Goal: Task Accomplishment & Management: Manage account settings

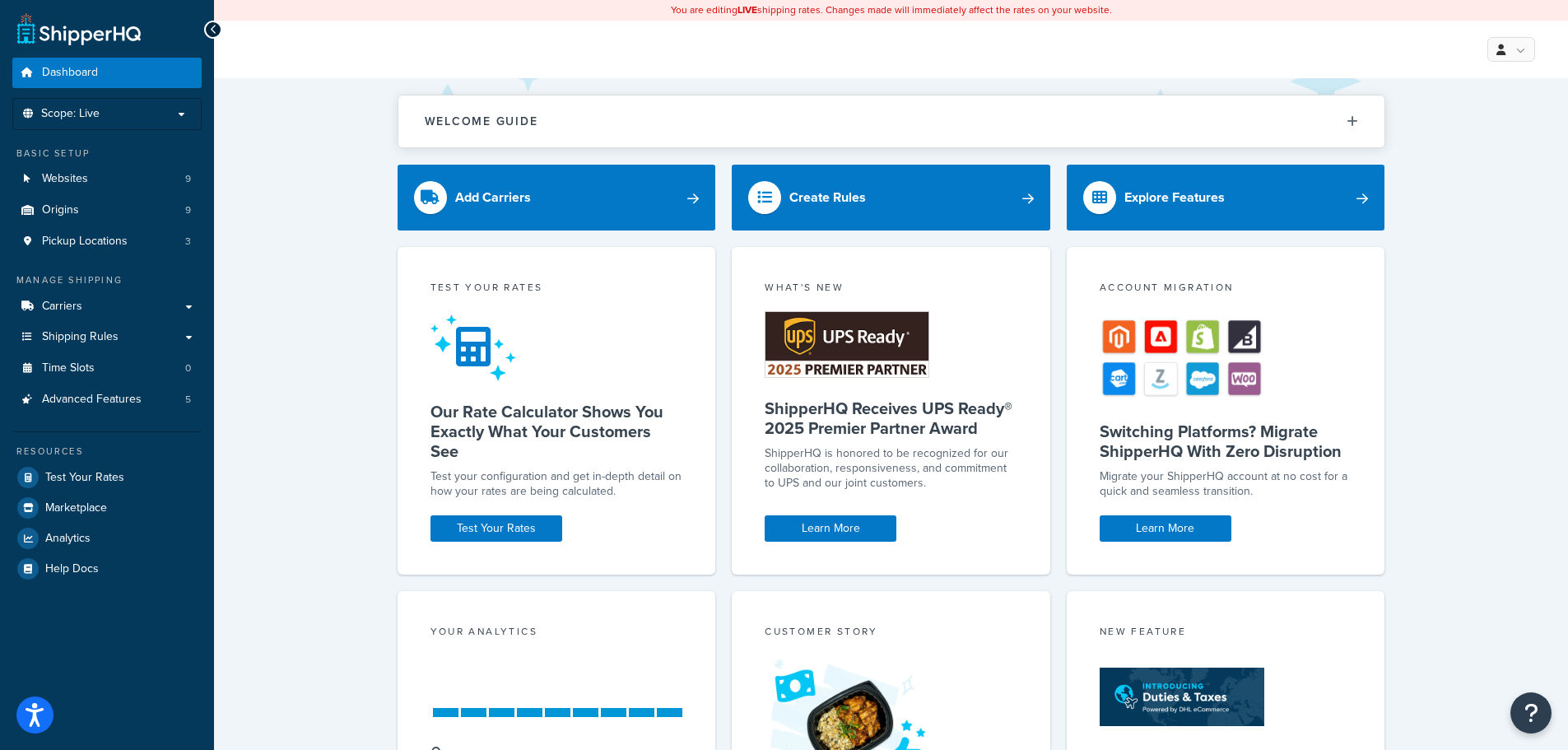
click at [153, 403] on link "Advanced Features 5" at bounding box center [107, 400] width 189 height 30
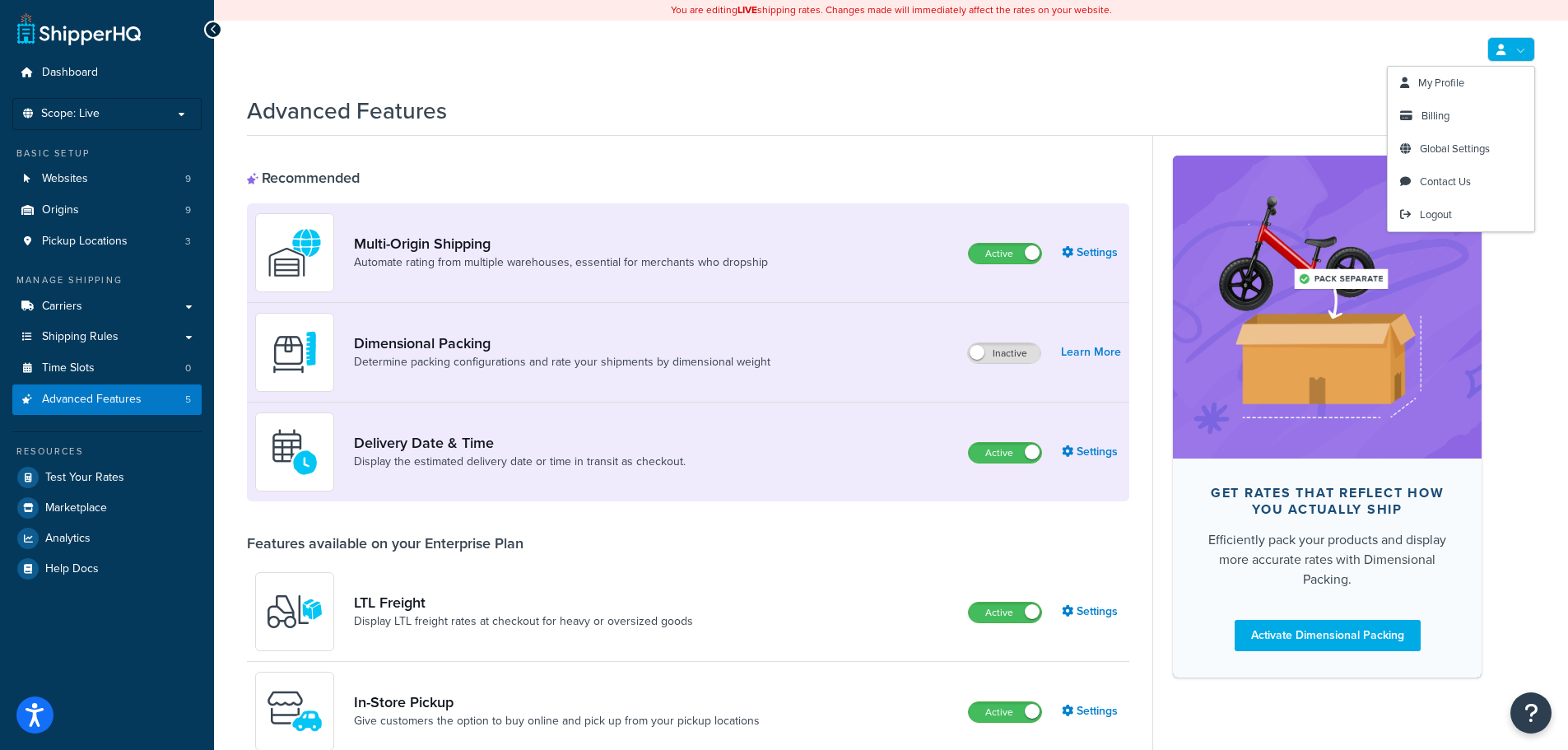
click at [1519, 48] on link at bounding box center [1511, 49] width 48 height 25
click at [1490, 81] on link "My Profile" at bounding box center [1461, 83] width 146 height 33
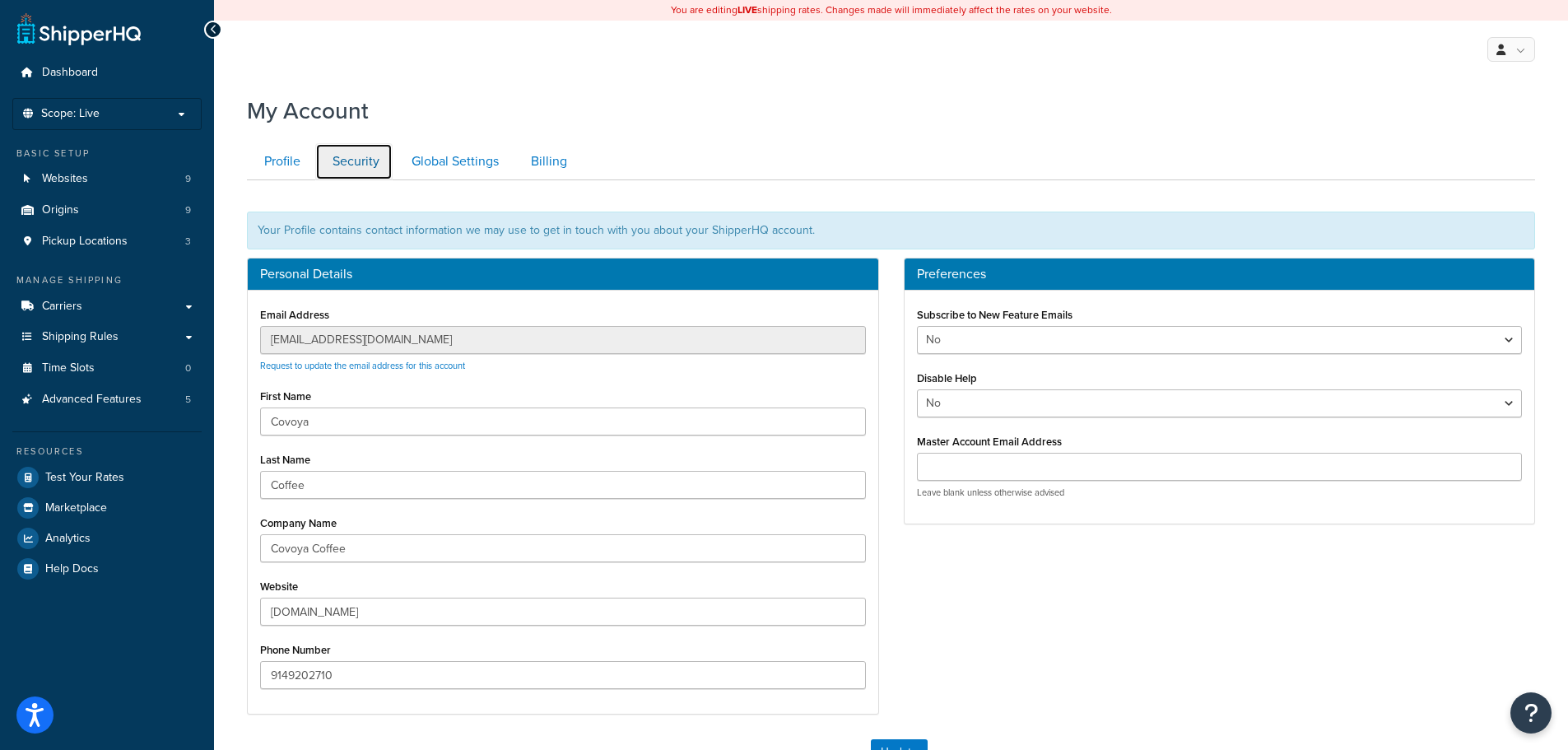
click at [316, 163] on link "Security" at bounding box center [353, 162] width 78 height 37
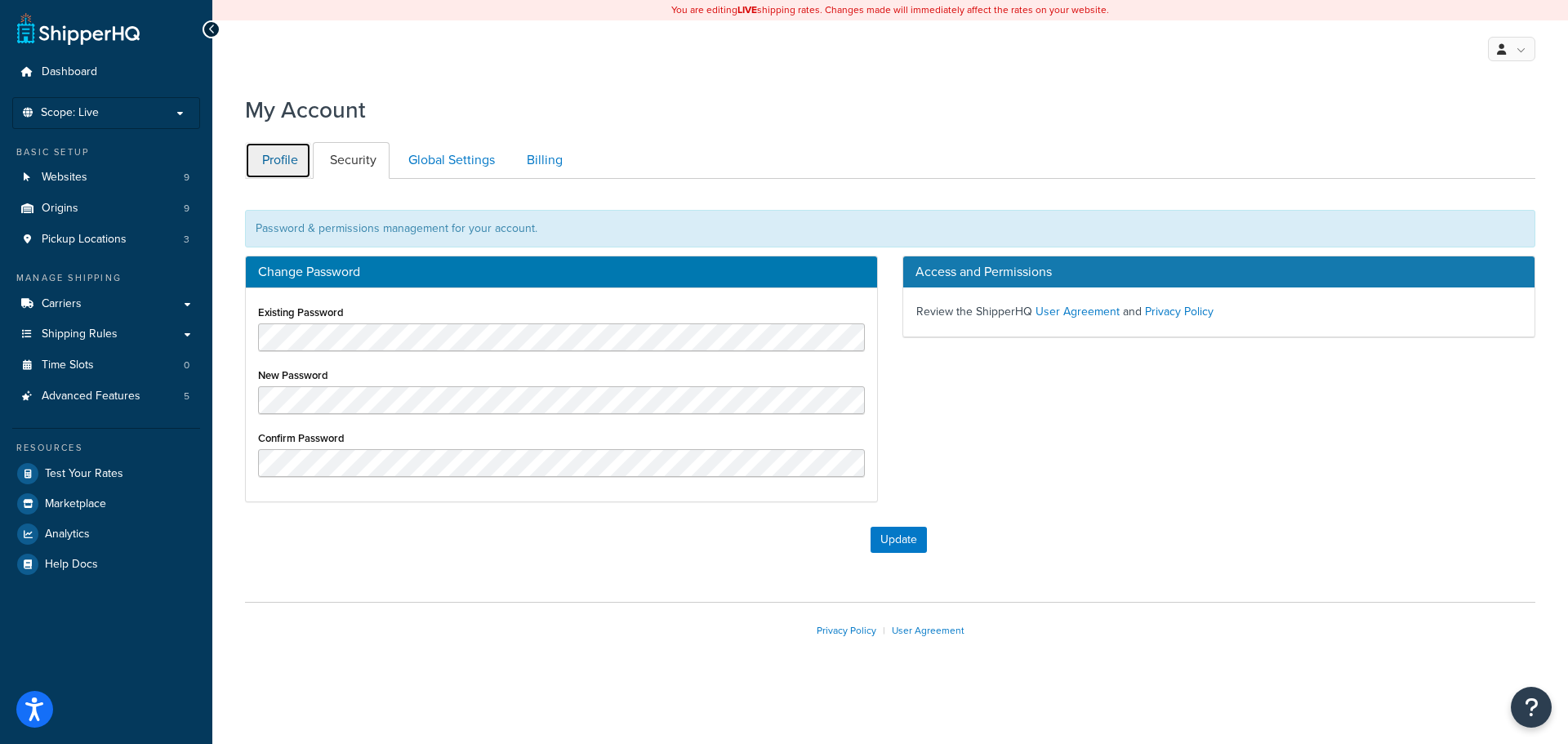
click at [283, 167] on link "Profile" at bounding box center [279, 161] width 66 height 37
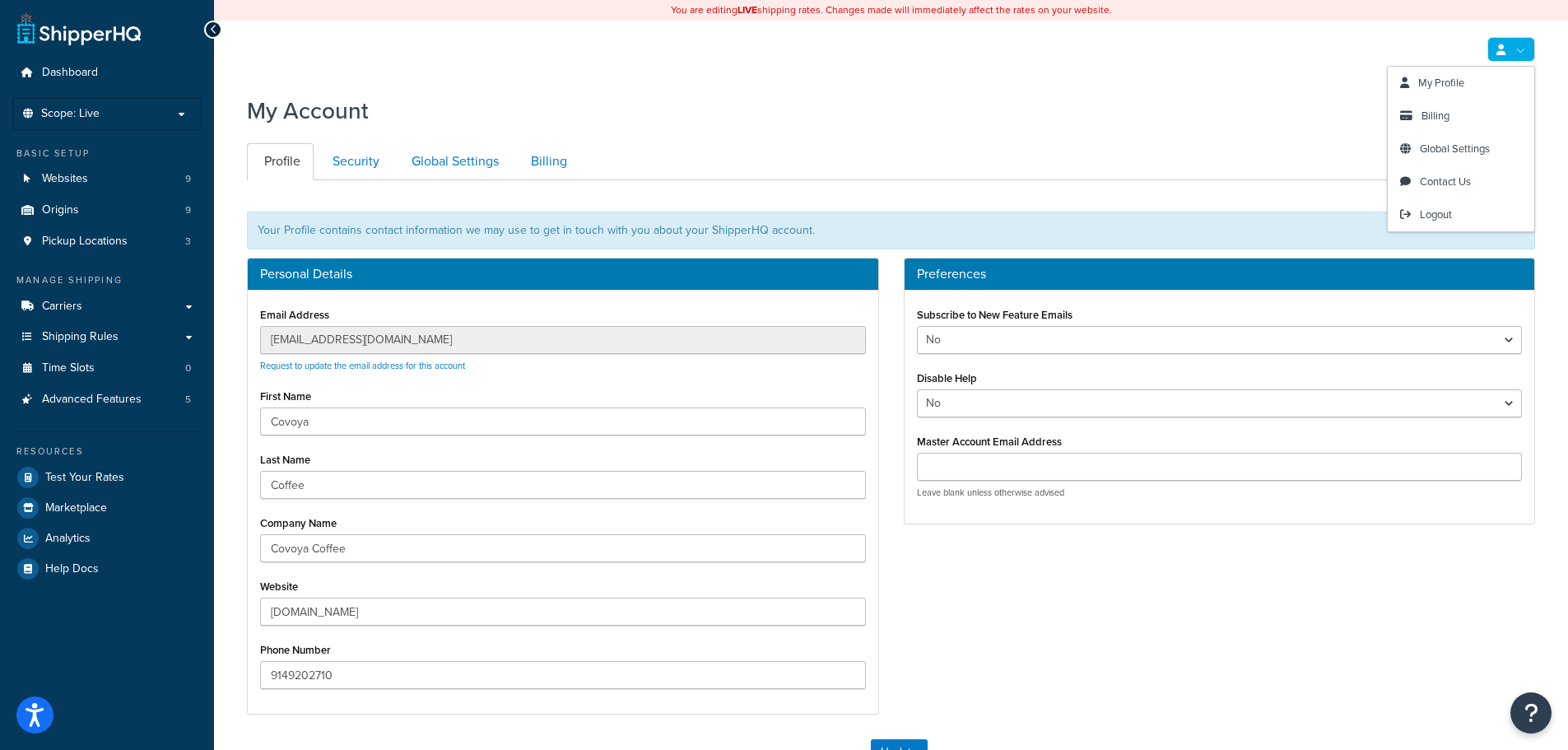
click at [1511, 57] on link at bounding box center [1511, 49] width 48 height 25
click at [1431, 208] on span "Logout" at bounding box center [1435, 214] width 32 height 16
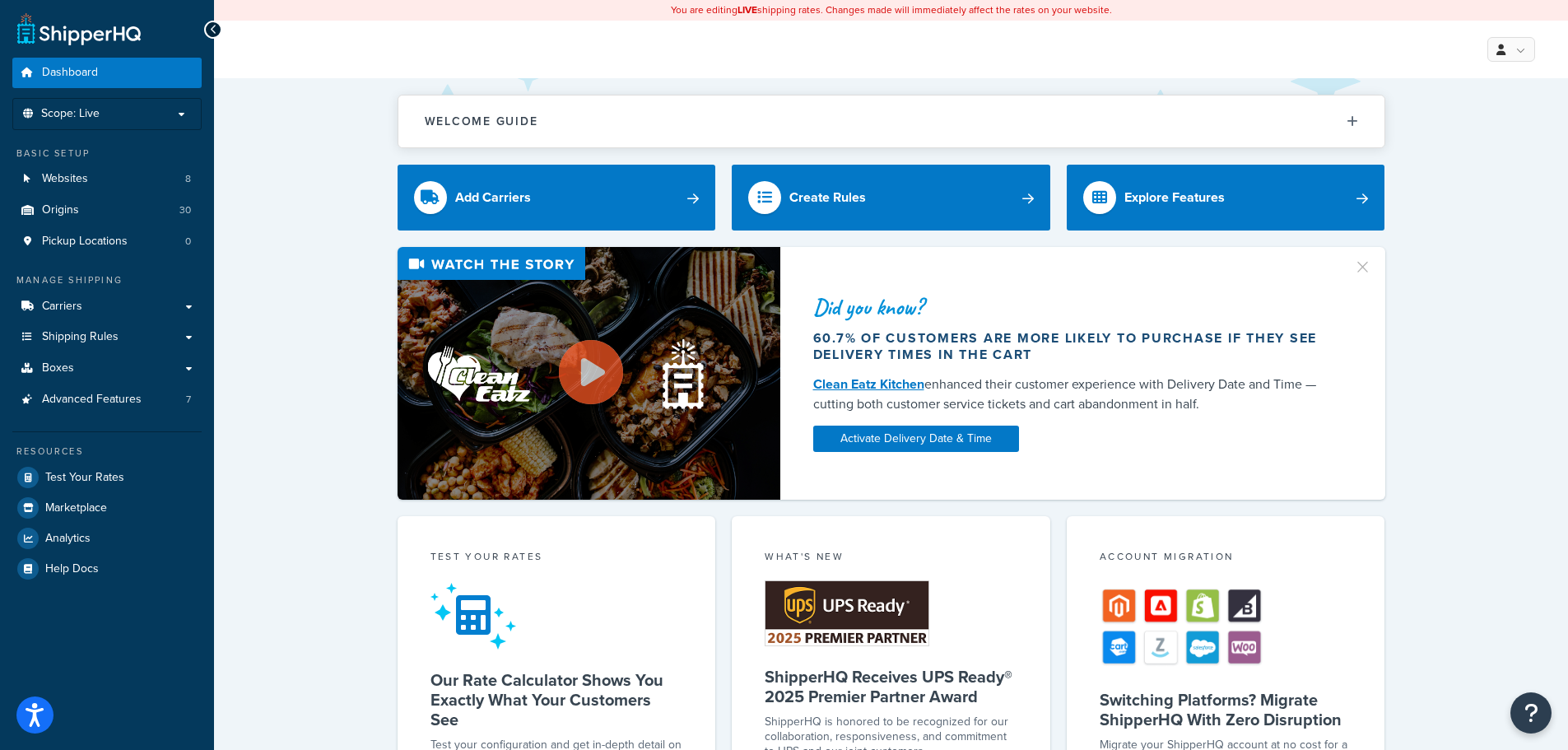
click at [27, 28] on link at bounding box center [80, 29] width 124 height 33
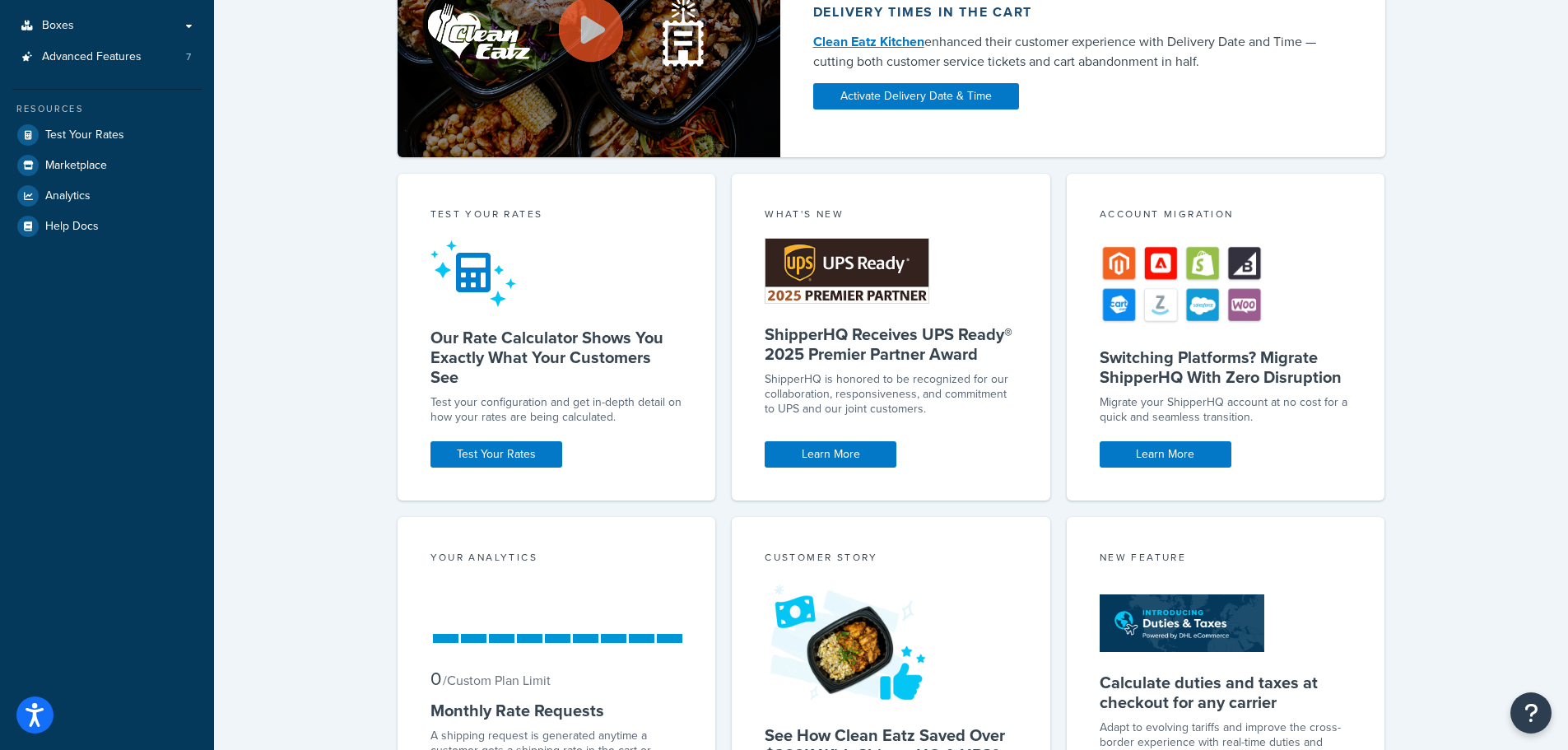
scroll to position [507, 0]
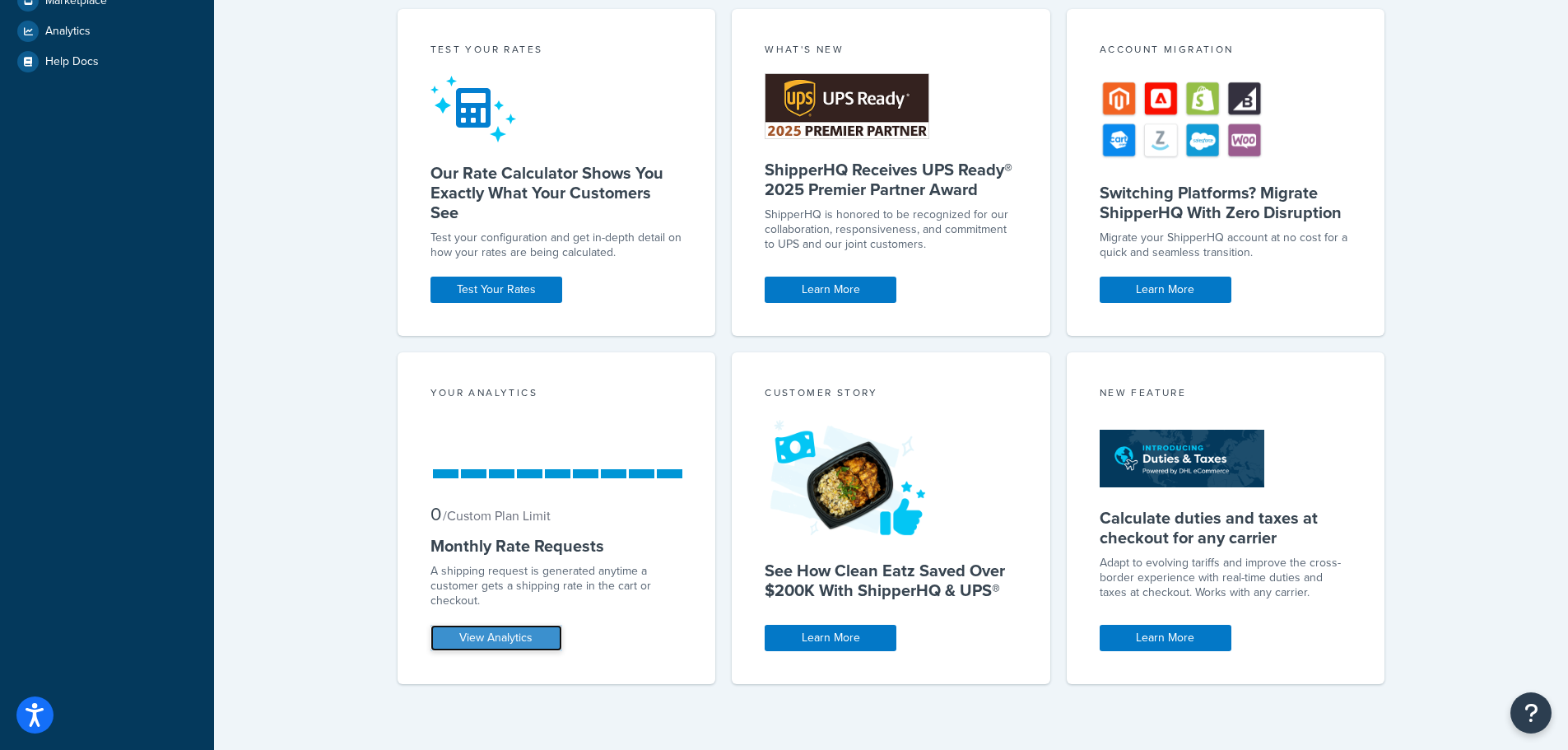
click at [520, 640] on link "View Analytics" at bounding box center [497, 637] width 132 height 27
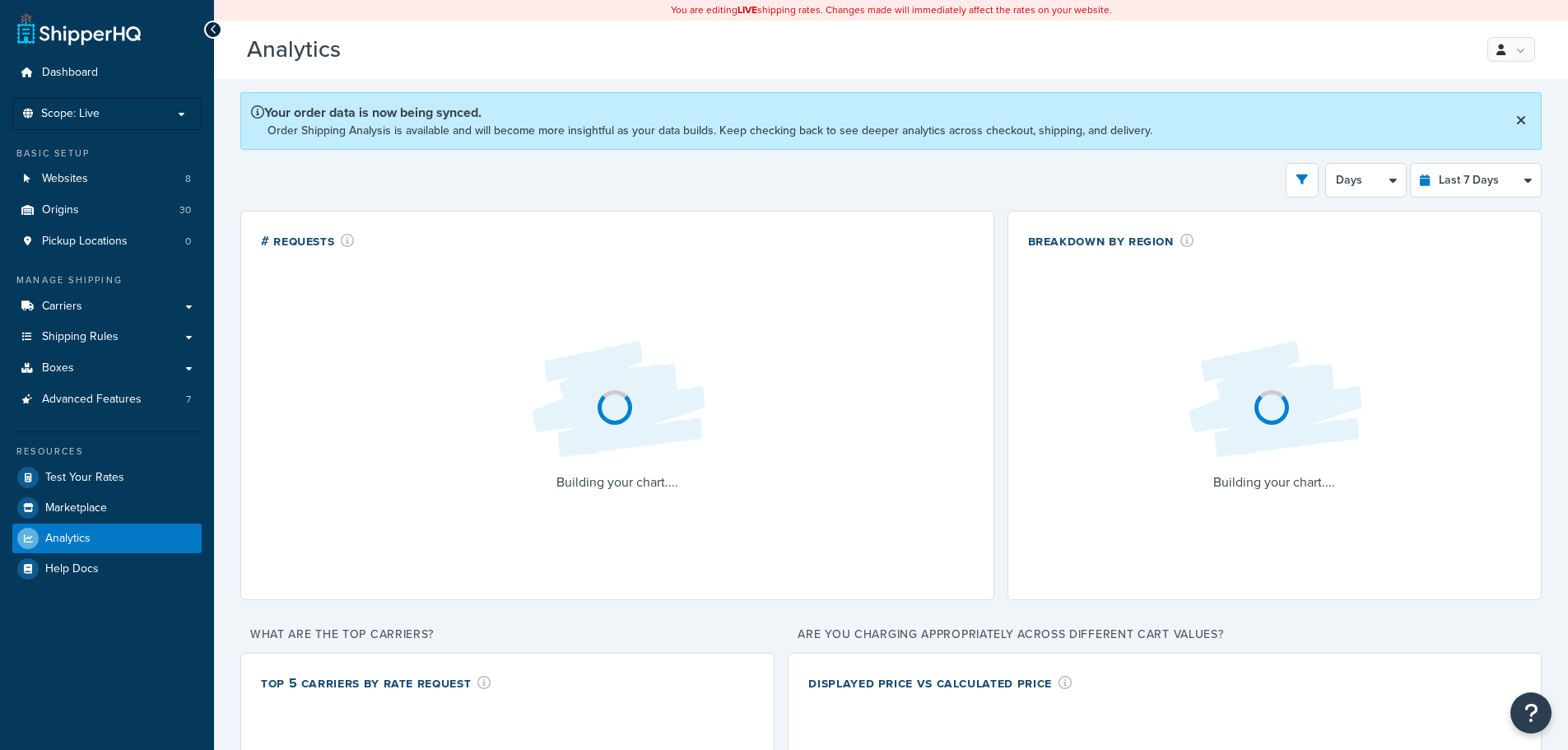
select select "last_7_days"
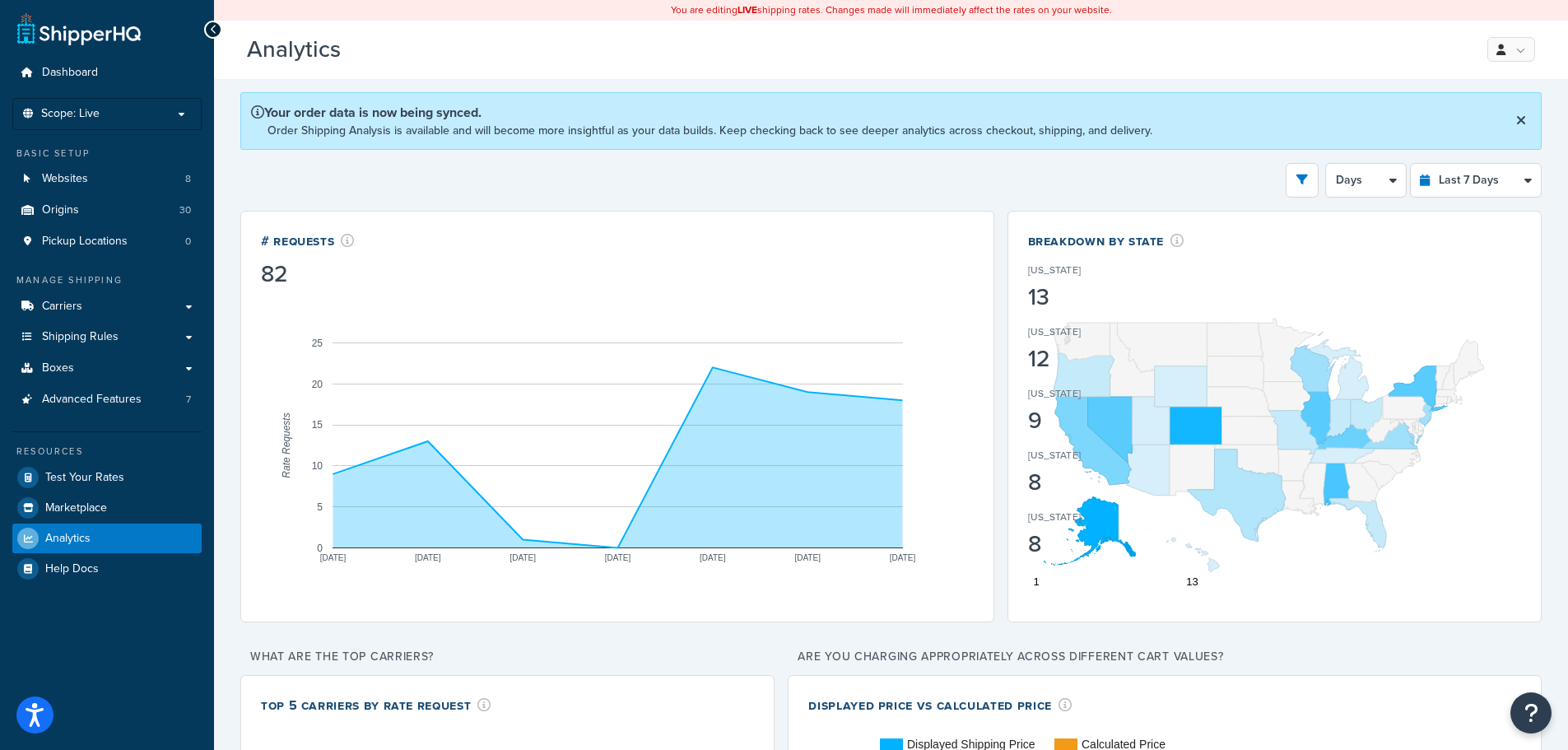
click at [306, 120] on p "Your order data is now being synced." at bounding box center [702, 112] width 901 height 19
click at [510, 131] on p "Order Shipping Analysis is available and will become more insightful as your da…" at bounding box center [709, 131] width 885 height 18
click at [1111, 452] on div "[US_STATE]" at bounding box center [1098, 458] width 140 height 23
